Goal: Transaction & Acquisition: Purchase product/service

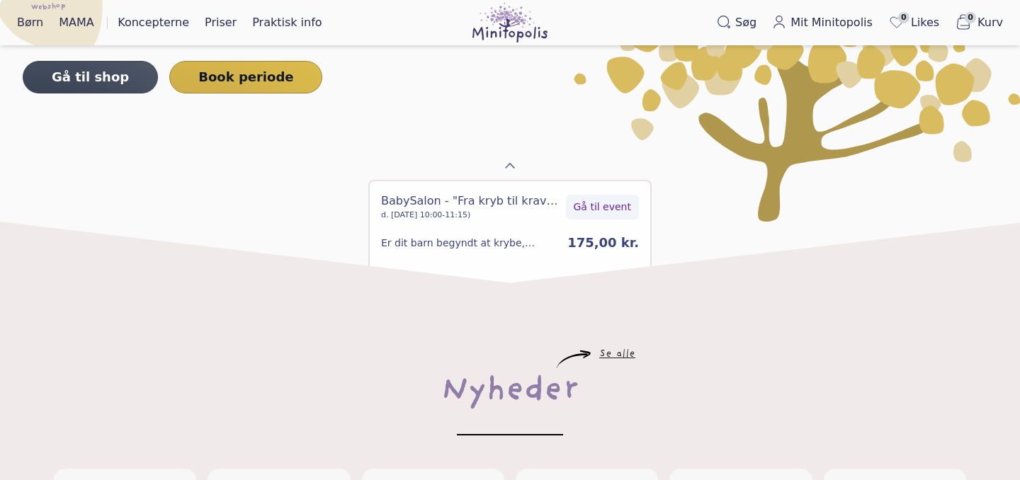
scroll to position [6, 0]
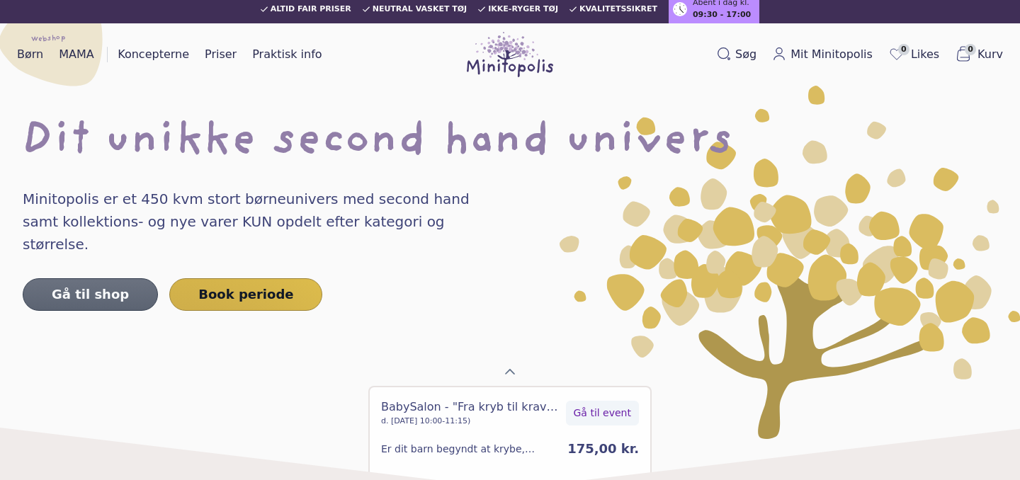
click at [94, 278] on link "Gå til shop" at bounding box center [90, 294] width 135 height 33
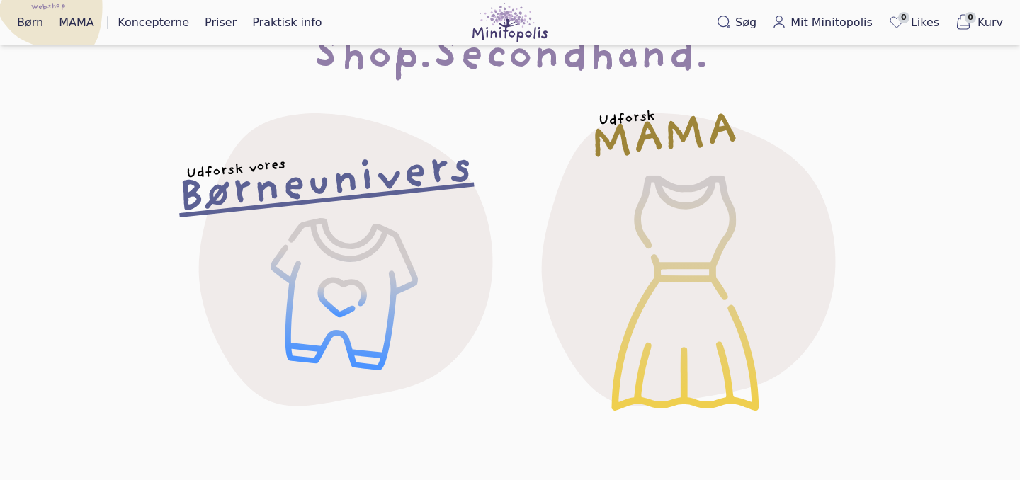
scroll to position [87, 0]
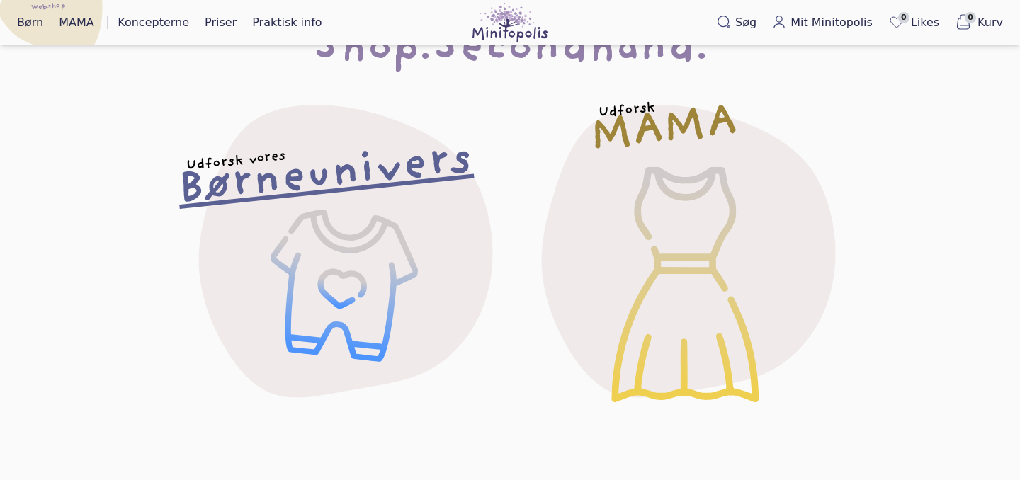
click at [381, 262] on div "Udforsk vores Børneunivers" at bounding box center [339, 250] width 390 height 390
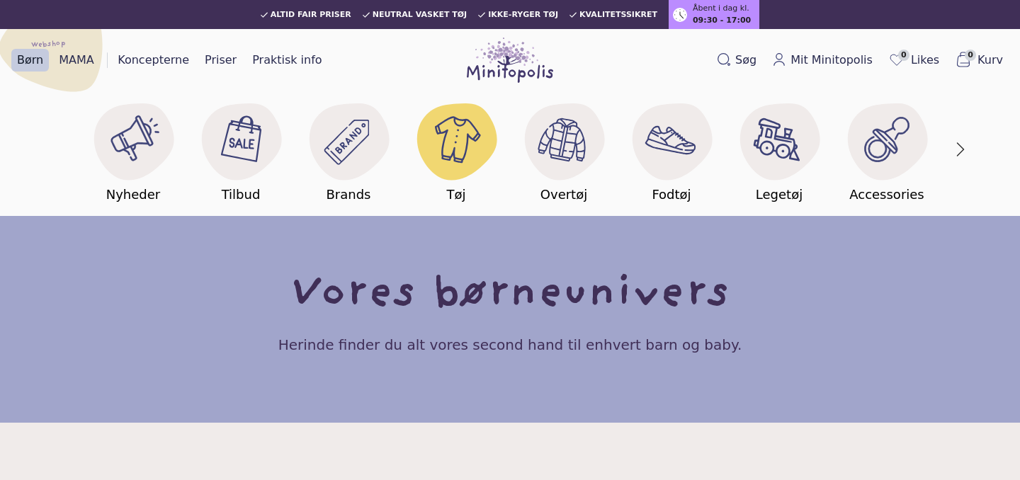
click at [461, 142] on image at bounding box center [456, 140] width 55 height 55
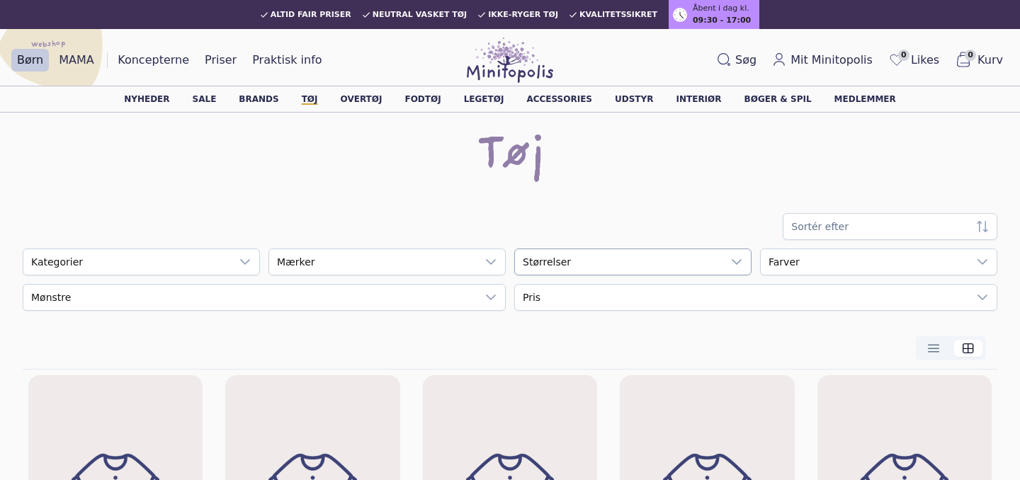
click at [570, 252] on div "empty" at bounding box center [619, 262] width 208 height 26
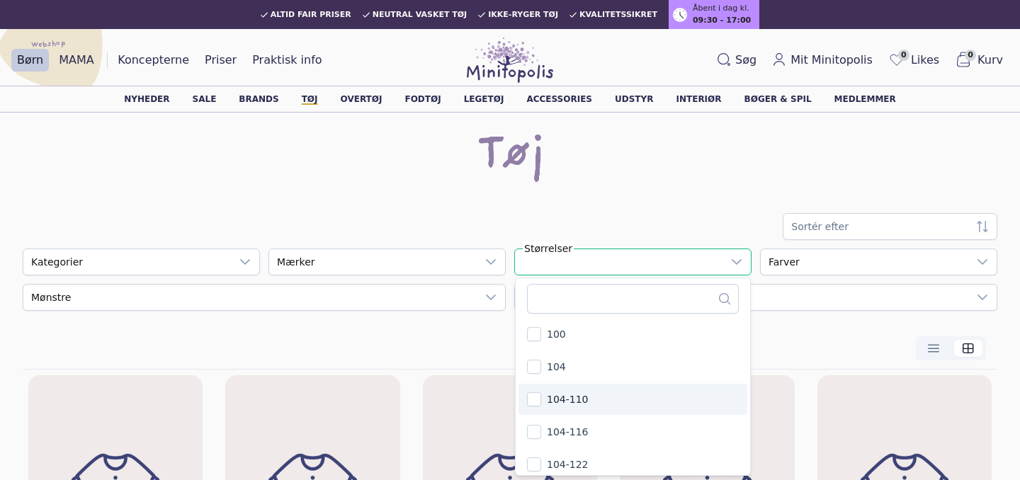
scroll to position [219, 0]
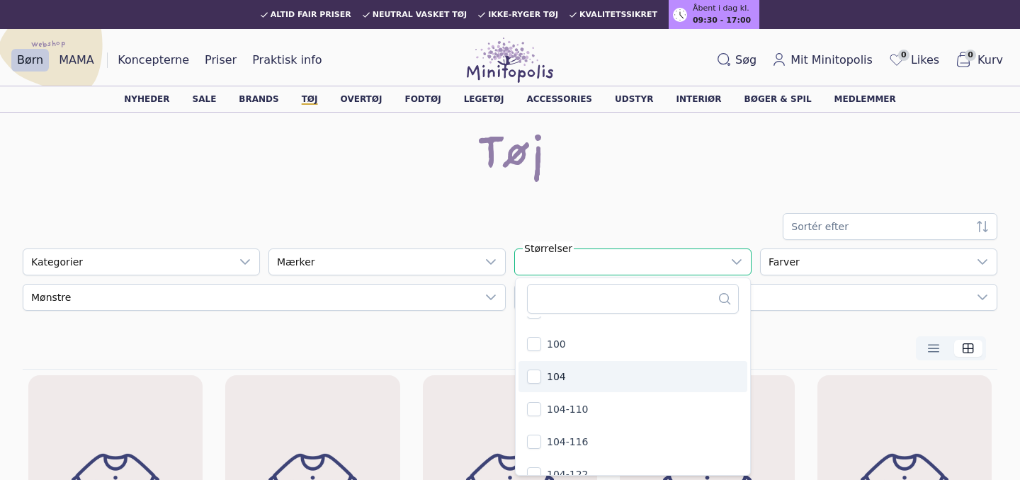
click at [579, 382] on li "104" at bounding box center [633, 376] width 229 height 31
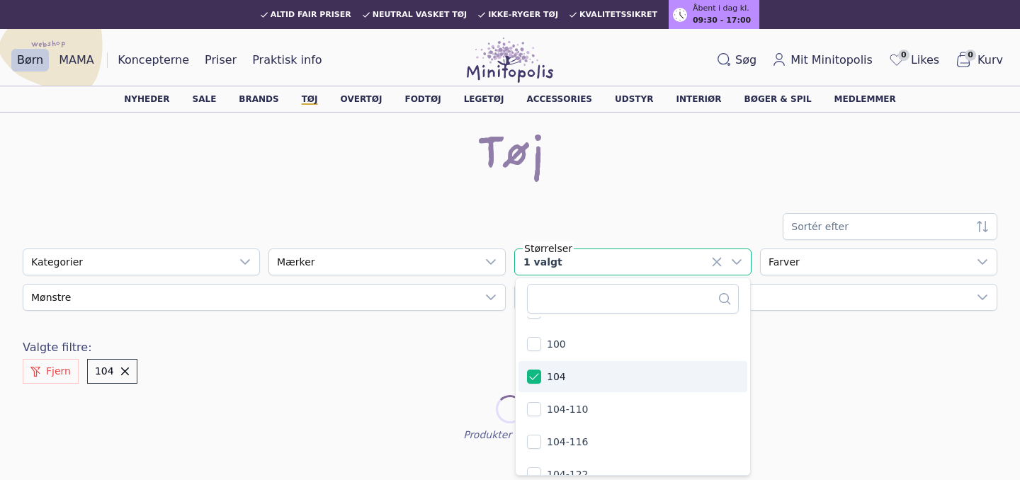
click at [424, 312] on div "Sortér efter empty Kategorier empty Mærker 1 valgt 210 results are available 0-…" at bounding box center [510, 332] width 975 height 239
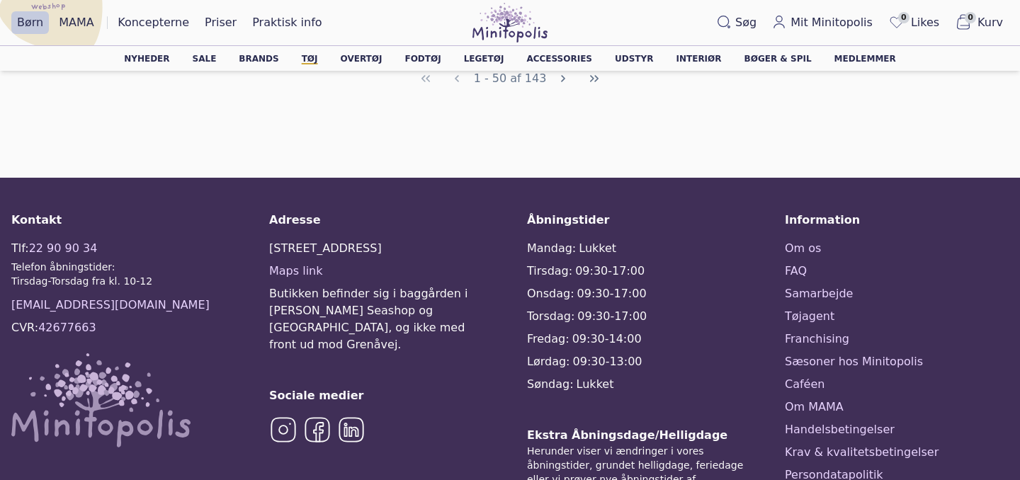
scroll to position [3470, 0]
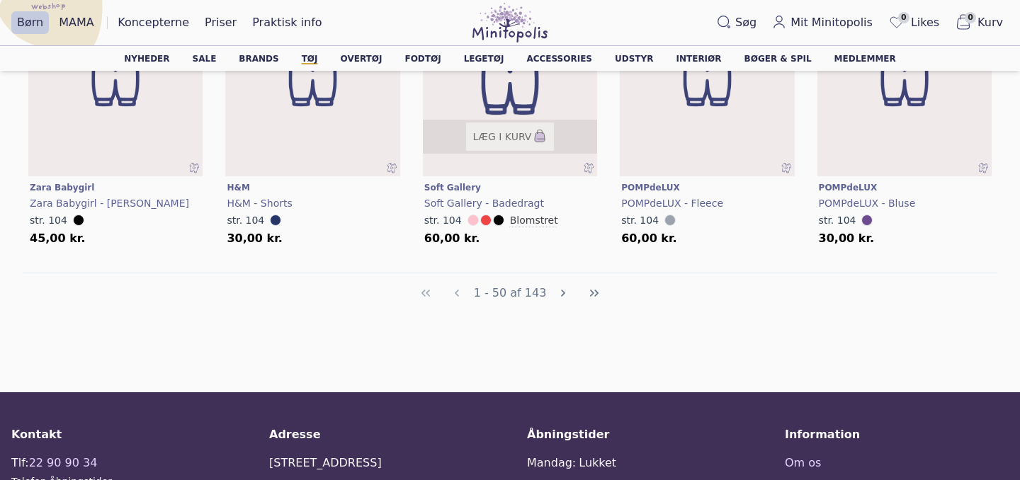
click at [513, 93] on img at bounding box center [510, 64] width 210 height 279
